Goal: Information Seeking & Learning: Understand process/instructions

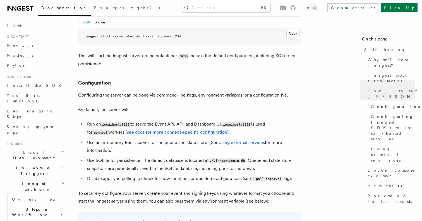
scroll to position [19, 0]
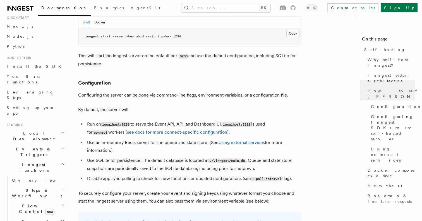
click at [30, 203] on span "Flow Control new" at bounding box center [36, 208] width 52 height 11
click at [30, 188] on span "Steps & Workflows" at bounding box center [36, 193] width 53 height 11
click at [31, 203] on span "Overview" at bounding box center [46, 206] width 58 height 6
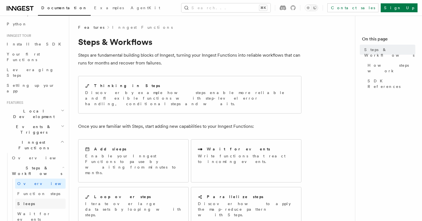
scroll to position [42, 0]
click at [44, 188] on link "Function steps" at bounding box center [40, 193] width 51 height 10
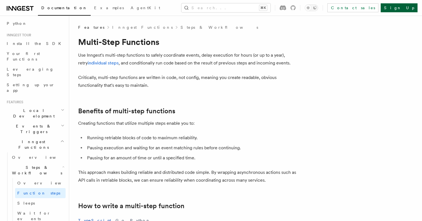
click at [414, 8] on link "Sign Up" at bounding box center [399, 7] width 37 height 9
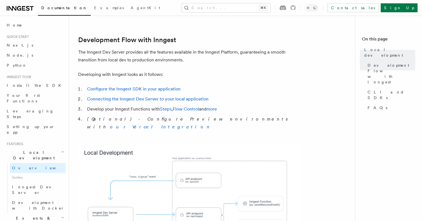
scroll to position [279, 0]
click at [183, 97] on link "Connecting the Inngest Dev Server to your local application" at bounding box center [148, 99] width 122 height 5
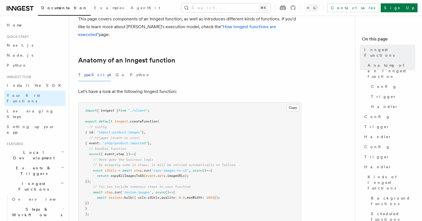
scroll to position [67, 0]
drag, startPoint x: 115, startPoint y: 114, endPoint x: 159, endPoint y: 115, distance: 44.2
click at [159, 119] on span "export default inngest .createFunction (" at bounding box center [122, 121] width 74 height 4
copy span "inngest .createFunction"
click at [20, 125] on span "Setting up your app" at bounding box center [31, 130] width 48 height 10
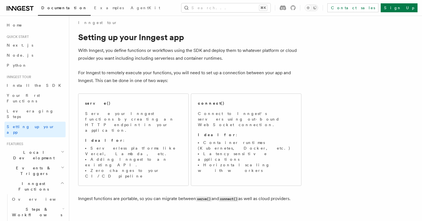
scroll to position [5, 0]
click at [118, 137] on p "Ideal for :" at bounding box center [133, 140] width 97 height 6
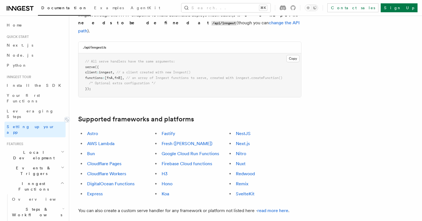
scroll to position [252, 0]
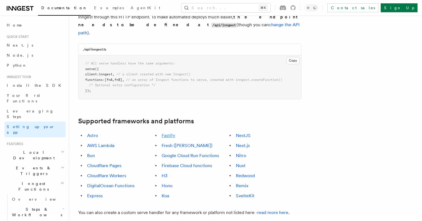
click at [166, 133] on link "Fastify" at bounding box center [169, 135] width 14 height 5
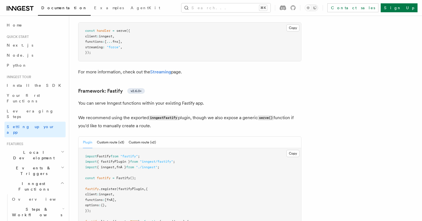
scroll to position [1685, 0]
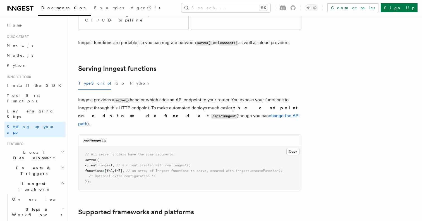
scroll to position [222, 0]
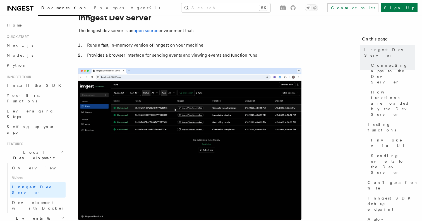
scroll to position [28, 0]
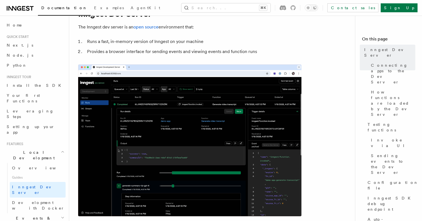
drag, startPoint x: 138, startPoint y: 123, endPoint x: 79, endPoint y: 122, distance: 59.2
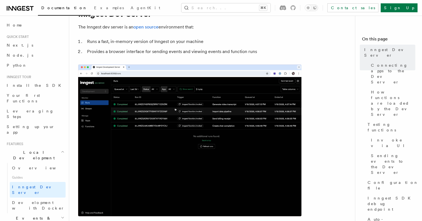
copy span "npx inngest-cli@latest dev"
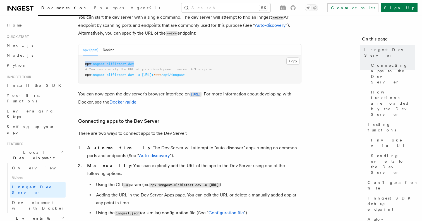
scroll to position [239, 0]
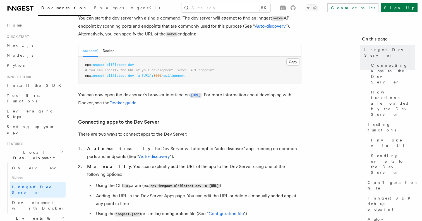
click at [185, 78] on span "/api/inngest" at bounding box center [173, 76] width 23 height 4
click at [153, 65] on pre "npx inngest-cli@latest dev # You can specify the URL of your development `serve…" at bounding box center [190, 71] width 223 height 28
drag, startPoint x: 147, startPoint y: 65, endPoint x: 82, endPoint y: 65, distance: 65.1
click at [82, 65] on pre "npx inngest-cli@latest dev # You can specify the URL of your development `serve…" at bounding box center [190, 71] width 223 height 28
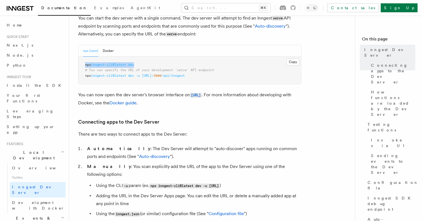
copy span "npx inngest-cli@latest dev"
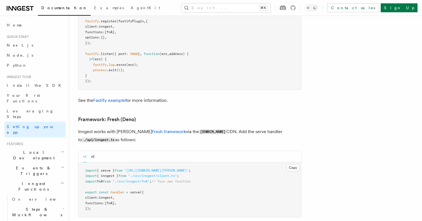
scroll to position [1854, 0]
